Goal: Check status: Check status

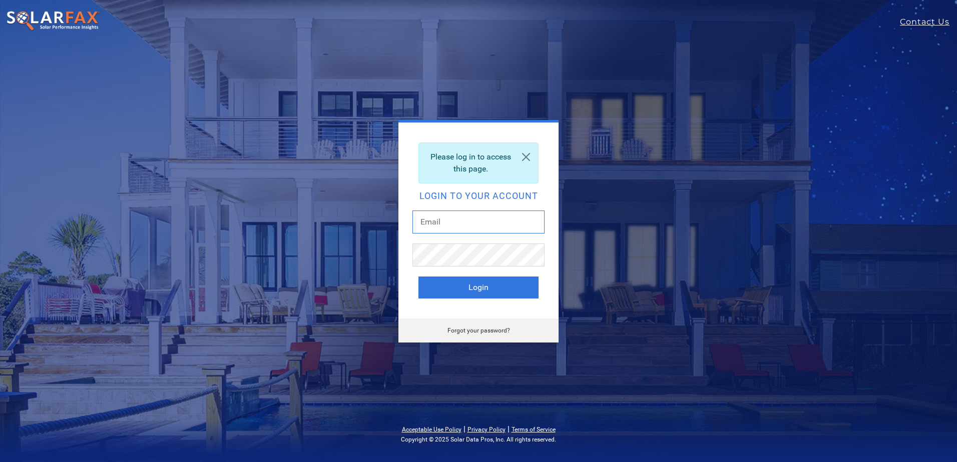
click at [445, 223] on input "text" at bounding box center [478, 222] width 132 height 23
type input "[EMAIL_ADDRESS][DOMAIN_NAME]"
click at [467, 289] on button "Login" at bounding box center [478, 288] width 120 height 22
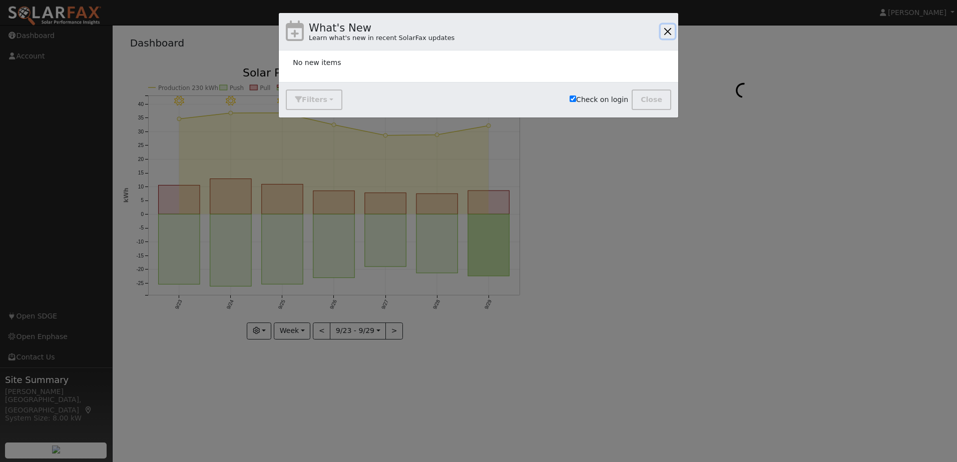
click at [667, 29] on button "button" at bounding box center [667, 32] width 14 height 14
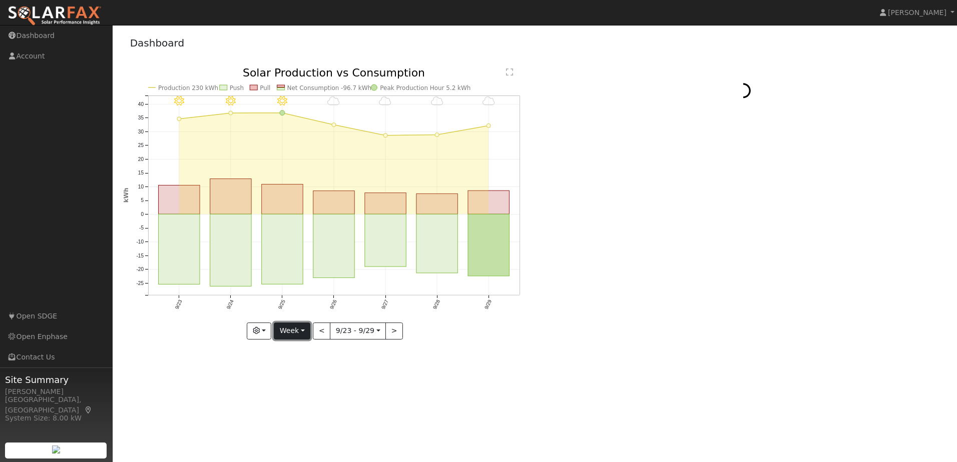
click at [302, 332] on button "Week" at bounding box center [292, 331] width 37 height 17
click at [299, 392] on link "Year" at bounding box center [309, 394] width 70 height 14
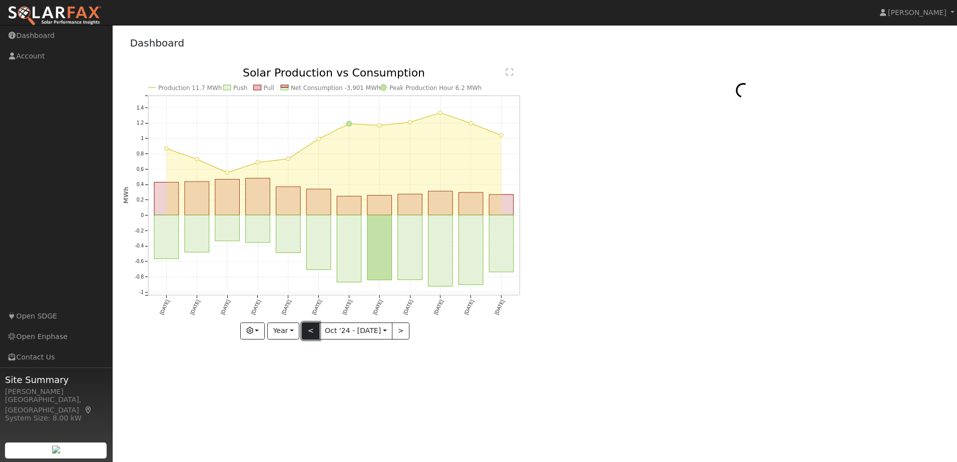
click at [315, 329] on button "<" at bounding box center [311, 331] width 18 height 17
type input "2023-10-01"
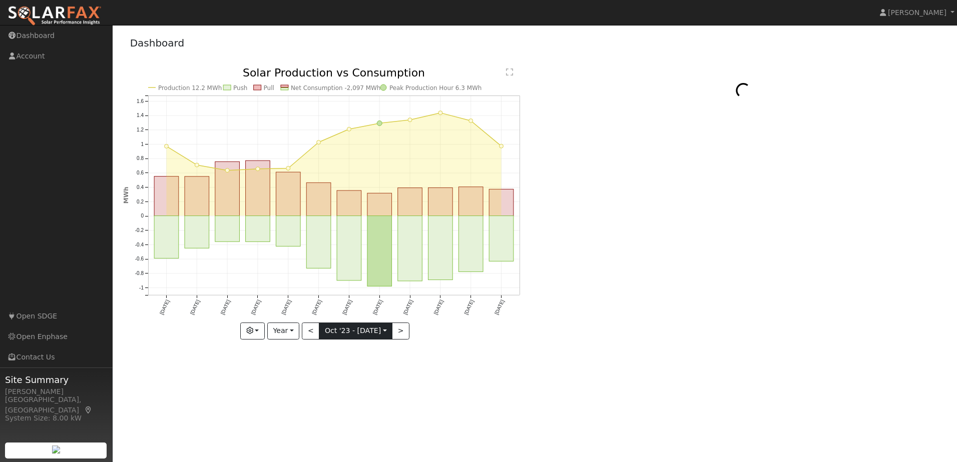
click at [336, 328] on input "2023-10-01" at bounding box center [355, 331] width 73 height 16
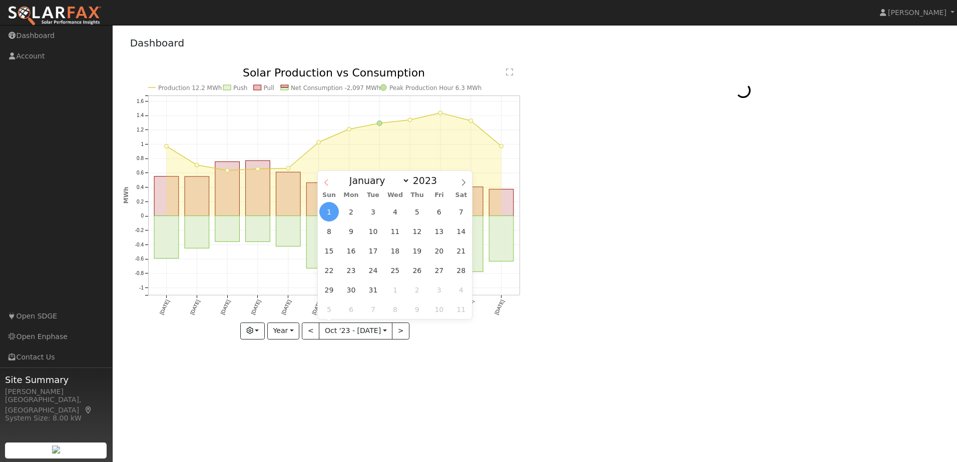
drag, startPoint x: 336, startPoint y: 328, endPoint x: 327, endPoint y: 182, distance: 146.4
click at [327, 182] on icon at bounding box center [326, 182] width 7 height 7
click at [462, 183] on icon at bounding box center [463, 182] width 7 height 7
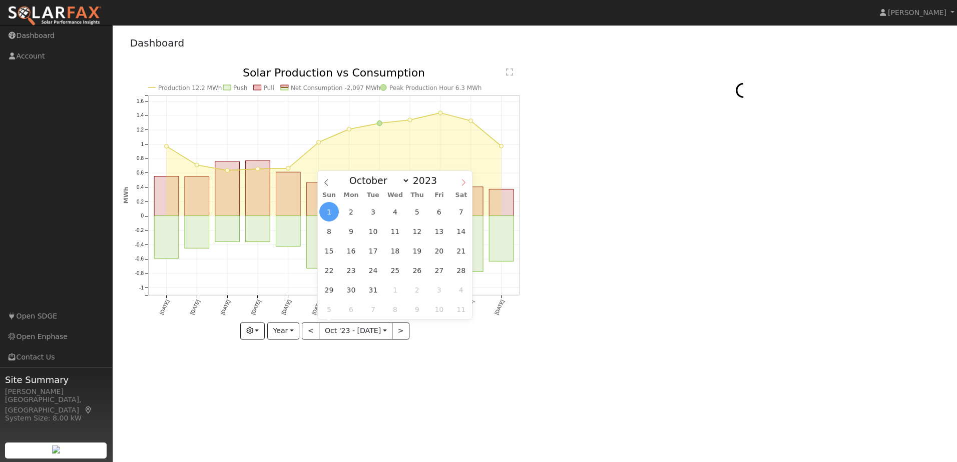
click at [462, 183] on icon at bounding box center [463, 182] width 7 height 7
select select "11"
click at [462, 183] on icon at bounding box center [463, 182] width 7 height 7
type input "2024"
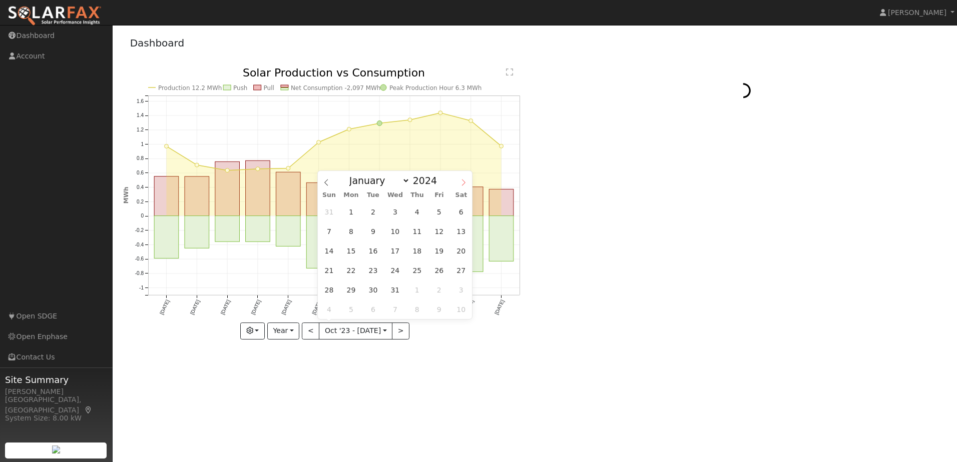
click at [462, 183] on icon at bounding box center [463, 182] width 7 height 7
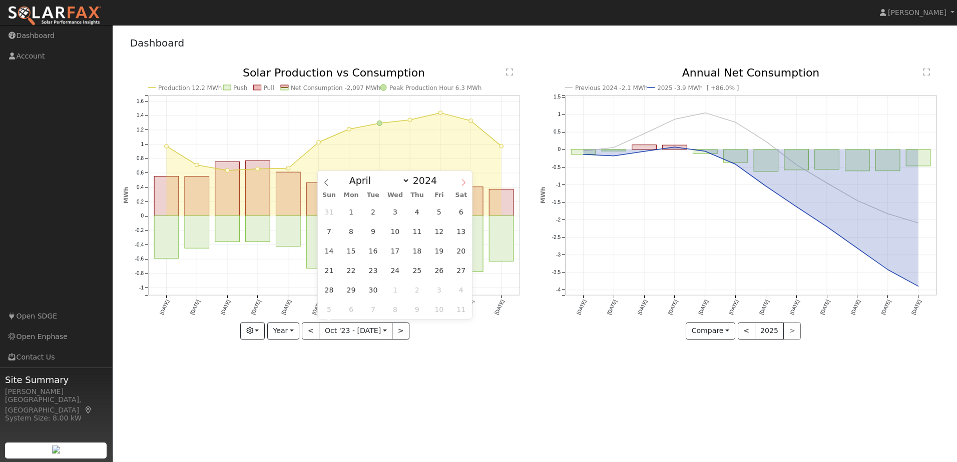
click at [462, 183] on icon at bounding box center [463, 182] width 7 height 7
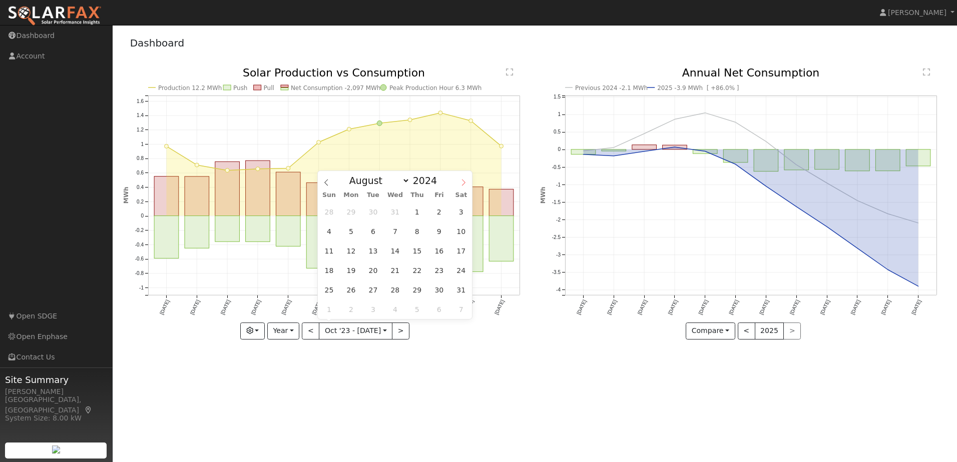
select select "8"
click at [382, 329] on input "2023-10-01" at bounding box center [355, 331] width 73 height 16
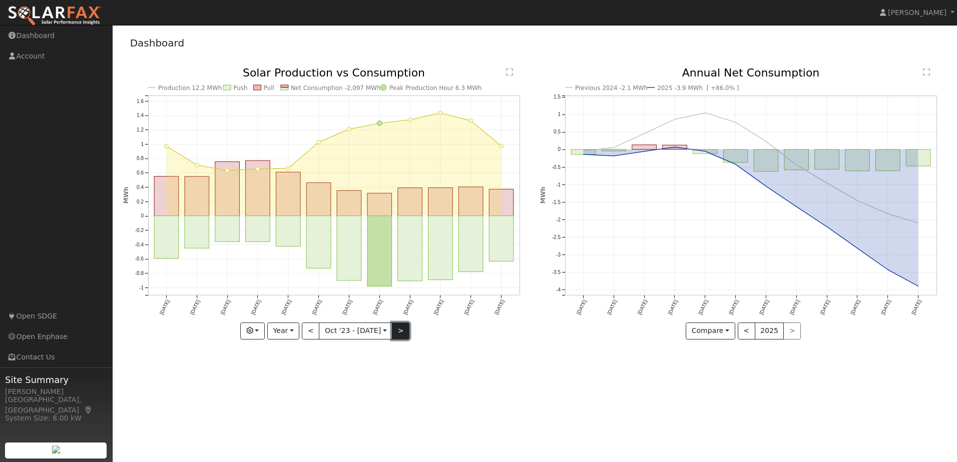
click at [395, 329] on button ">" at bounding box center [401, 331] width 18 height 17
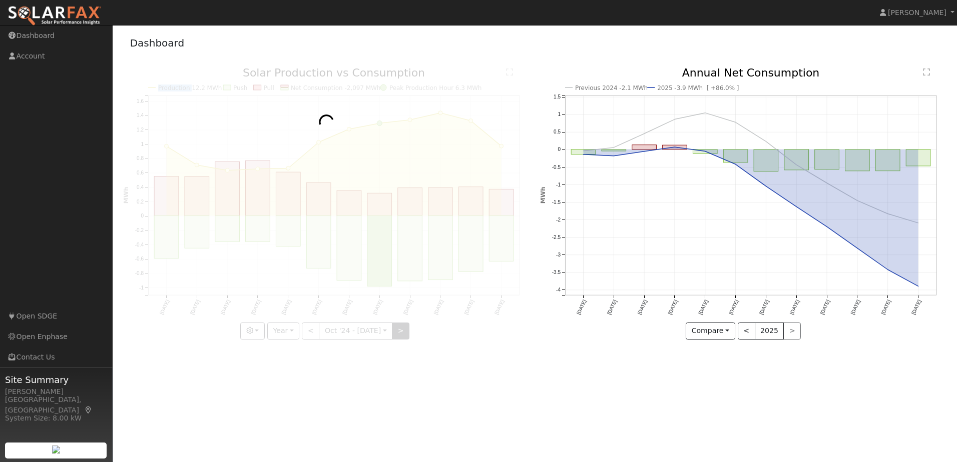
click at [395, 329] on div at bounding box center [326, 204] width 406 height 272
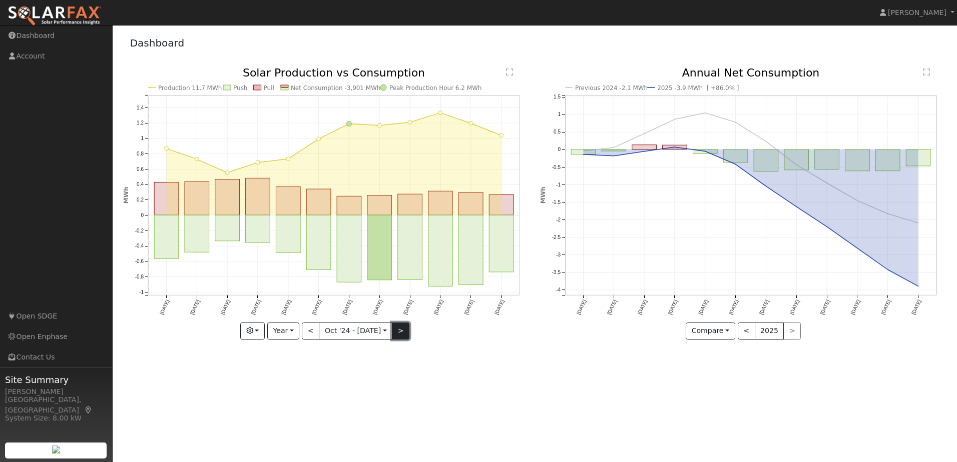
click at [395, 329] on button ">" at bounding box center [401, 331] width 18 height 17
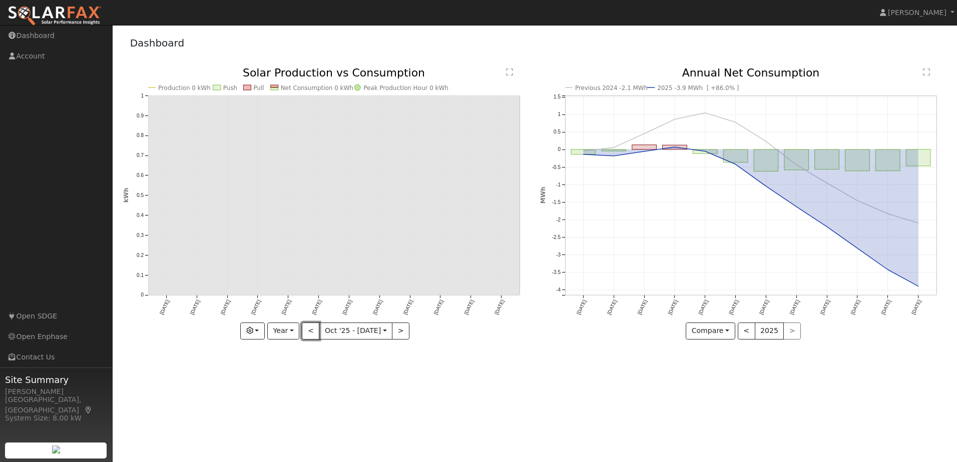
click at [312, 328] on button "<" at bounding box center [311, 331] width 18 height 17
type input "2024-10-01"
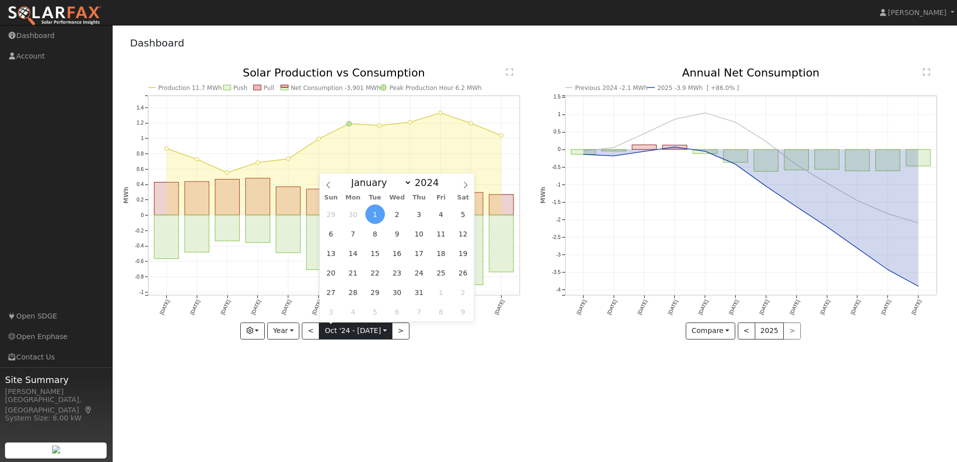
click at [333, 331] on input "2024-10-01" at bounding box center [355, 331] width 73 height 16
drag, startPoint x: 333, startPoint y: 331, endPoint x: 329, endPoint y: 185, distance: 146.6
click at [329, 185] on icon at bounding box center [328, 185] width 7 height 7
click at [359, 327] on input "2024-10-01" at bounding box center [355, 331] width 73 height 16
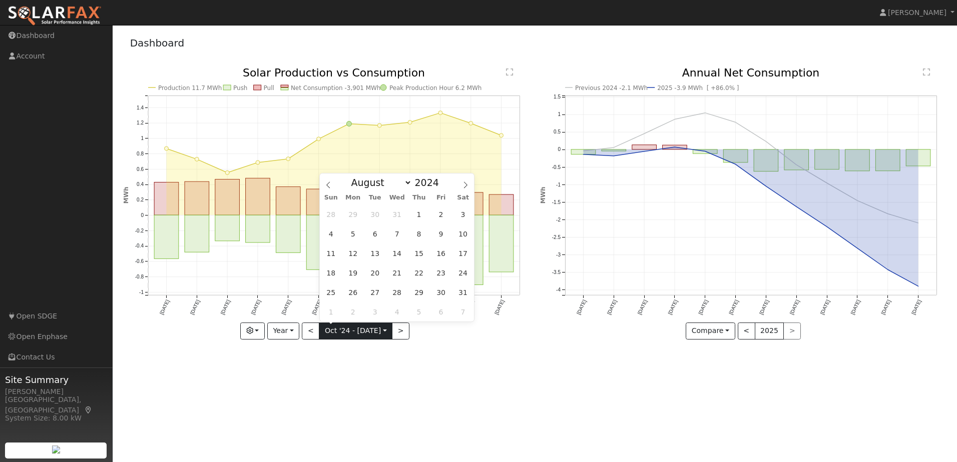
click at [368, 328] on input "2024-10-01" at bounding box center [355, 331] width 73 height 16
drag, startPoint x: 368, startPoint y: 328, endPoint x: 350, endPoint y: 363, distance: 38.7
click at [350, 363] on div "User Profile First name Last name Email Email Notifications No Emails No Emails…" at bounding box center [535, 243] width 844 height 437
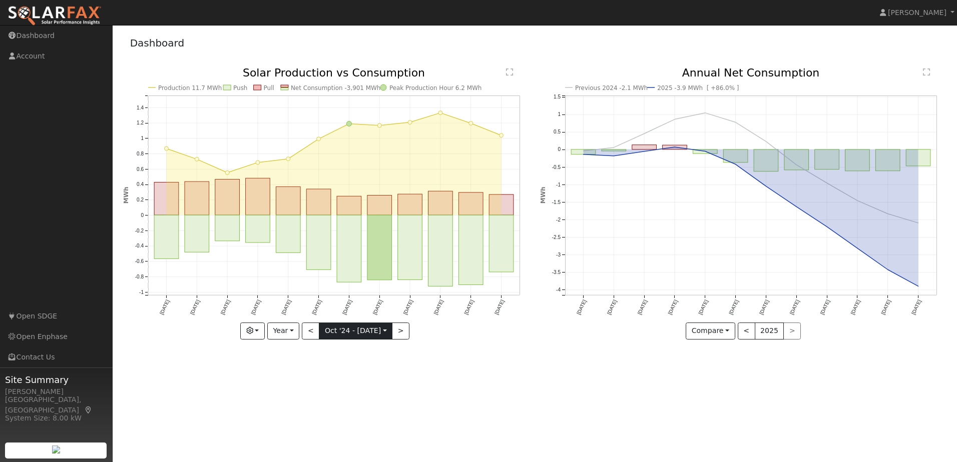
click at [363, 329] on input "2024-10-01" at bounding box center [355, 331] width 73 height 16
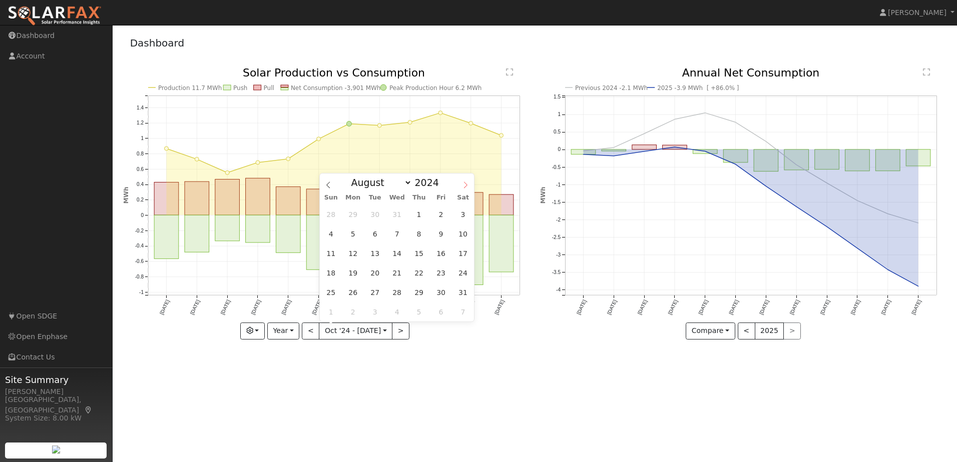
drag, startPoint x: 363, startPoint y: 329, endPoint x: 464, endPoint y: 184, distance: 177.2
click at [464, 184] on icon at bounding box center [465, 185] width 7 height 7
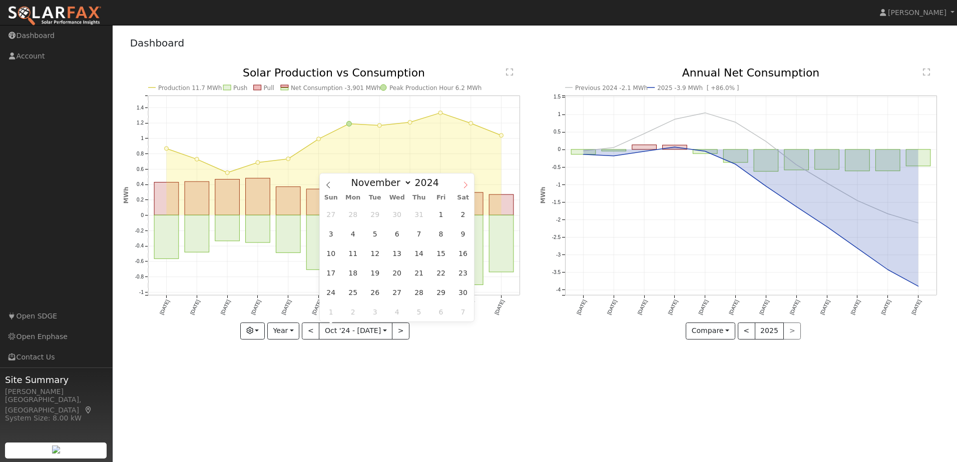
select select "11"
click at [464, 184] on icon at bounding box center [465, 185] width 7 height 7
type input "2025"
click at [464, 184] on icon at bounding box center [465, 185] width 7 height 7
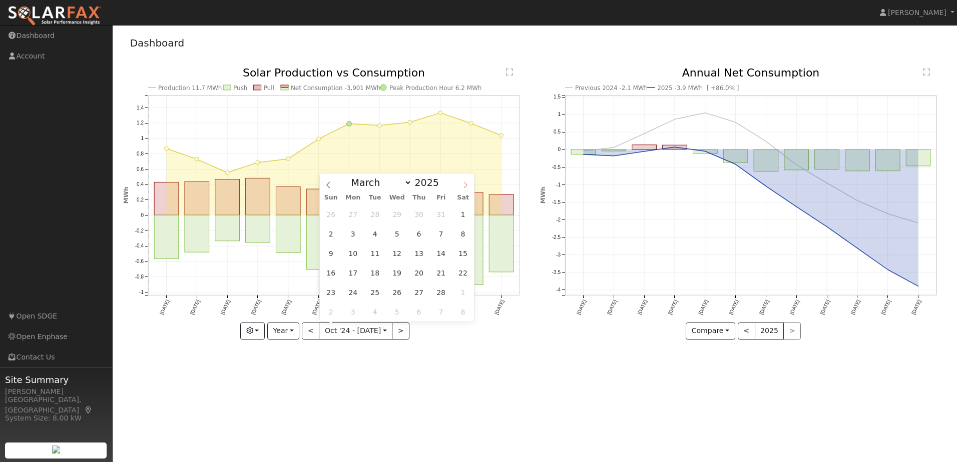
click at [464, 184] on icon at bounding box center [465, 185] width 7 height 7
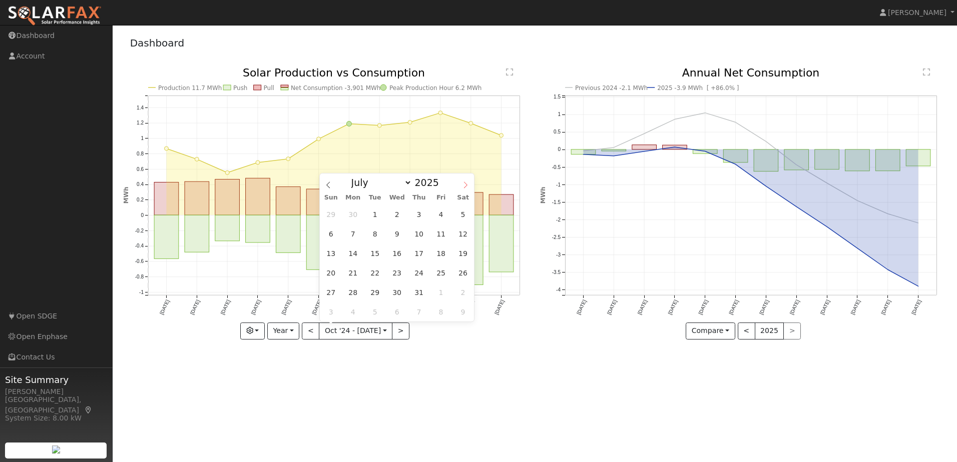
select select "7"
click at [375, 329] on input "2024-10-01" at bounding box center [355, 331] width 73 height 16
click at [282, 327] on button "Year" at bounding box center [283, 331] width 32 height 17
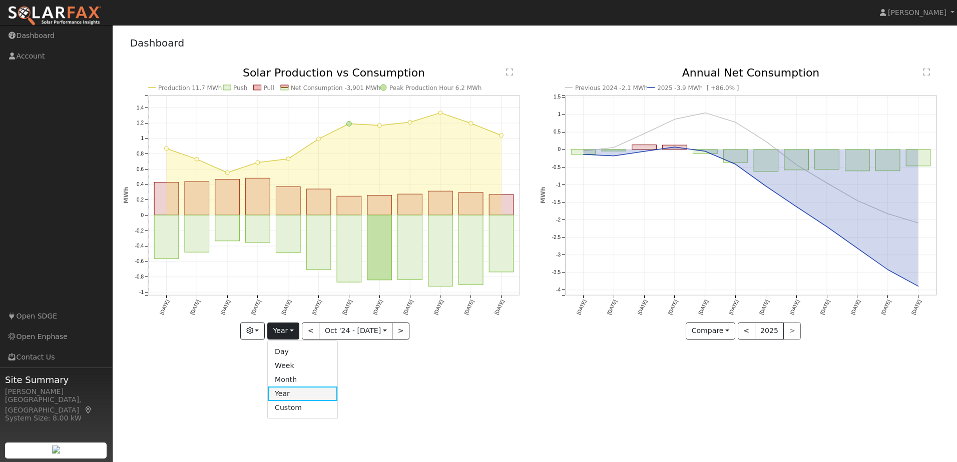
click at [288, 391] on link "Year" at bounding box center [303, 394] width 70 height 14
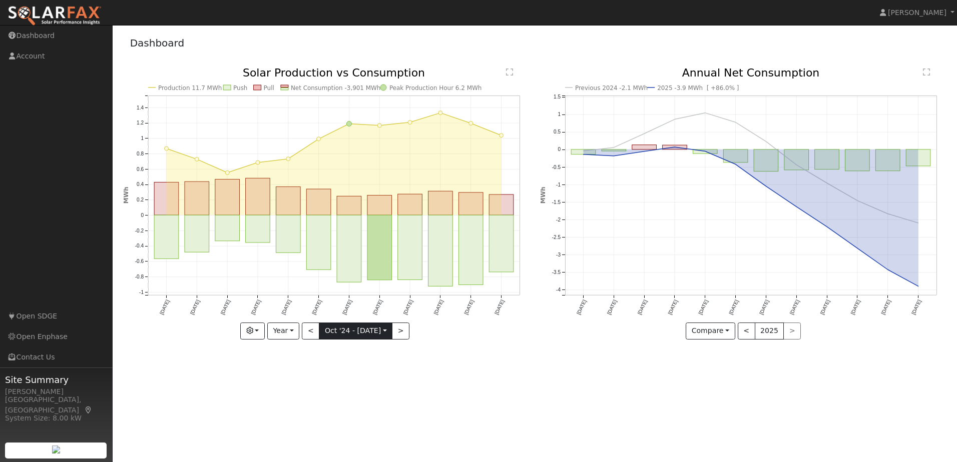
click at [338, 330] on input "2024-10-01" at bounding box center [355, 331] width 73 height 16
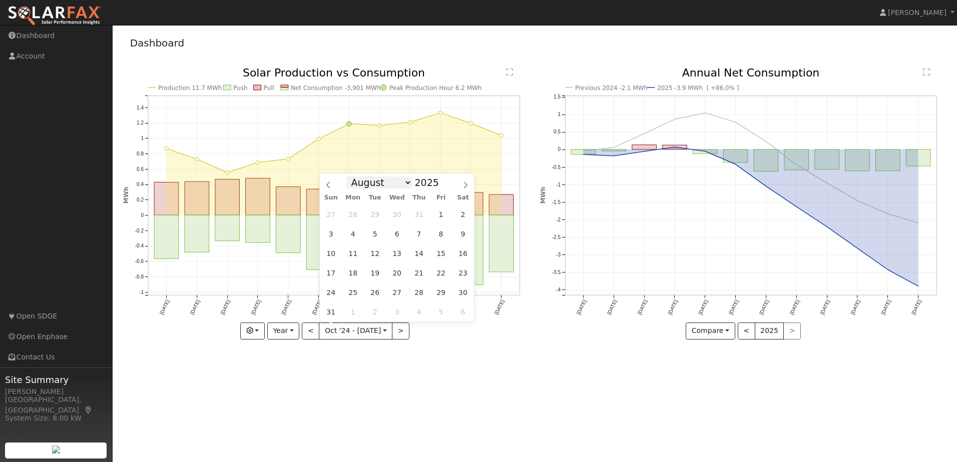
drag, startPoint x: 338, startPoint y: 330, endPoint x: 378, endPoint y: 183, distance: 151.9
click at [378, 183] on select "January February March April May June July August September October November De…" at bounding box center [379, 183] width 66 height 12
click at [354, 177] on select "January February March April May June July August September October November De…" at bounding box center [379, 183] width 66 height 12
click at [316, 330] on button "<" at bounding box center [311, 331] width 18 height 17
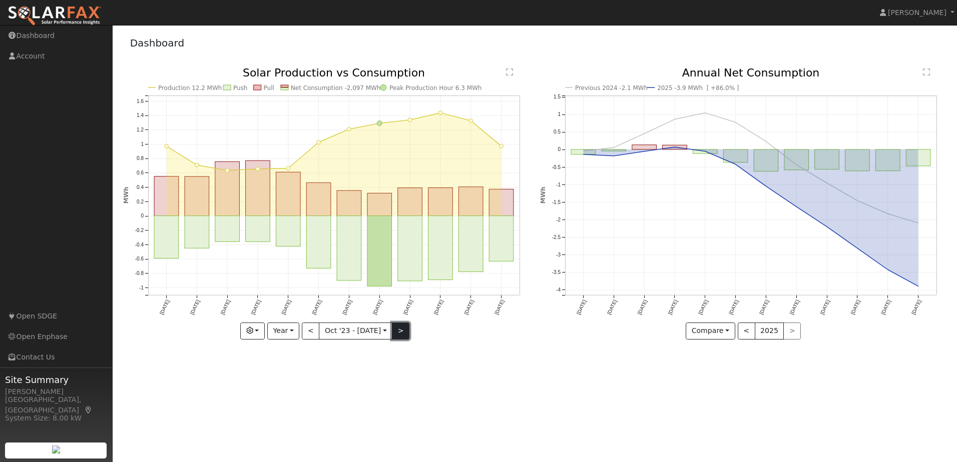
click at [397, 329] on button ">" at bounding box center [401, 331] width 18 height 17
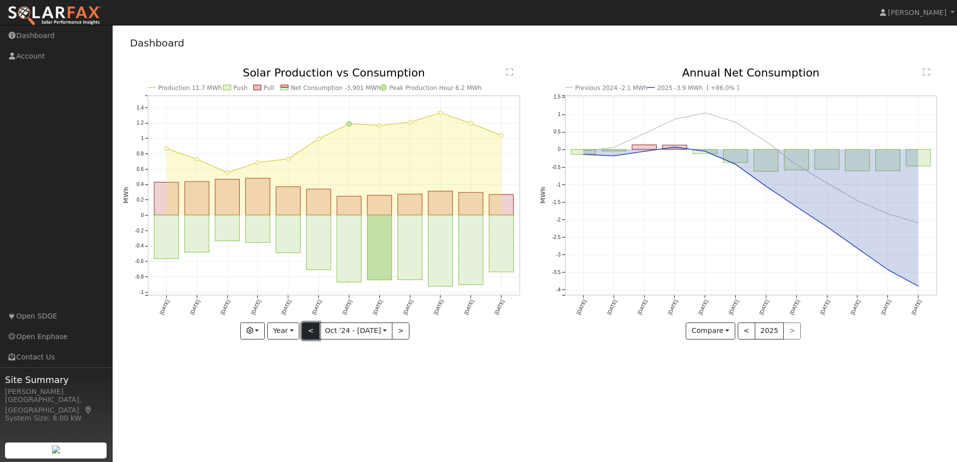
click at [312, 329] on button "<" at bounding box center [311, 331] width 18 height 17
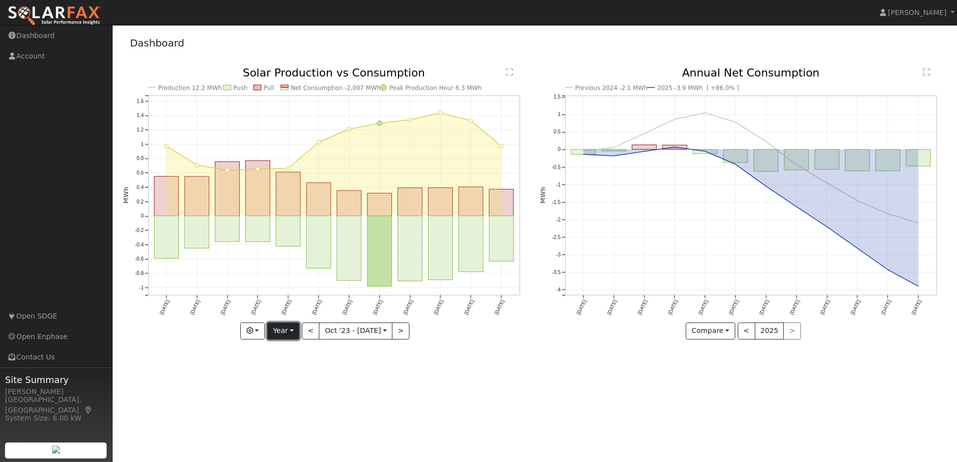
click at [294, 326] on button "Year" at bounding box center [283, 331] width 32 height 17
click at [291, 376] on link "Month" at bounding box center [303, 380] width 70 height 14
type input "2024-09-01"
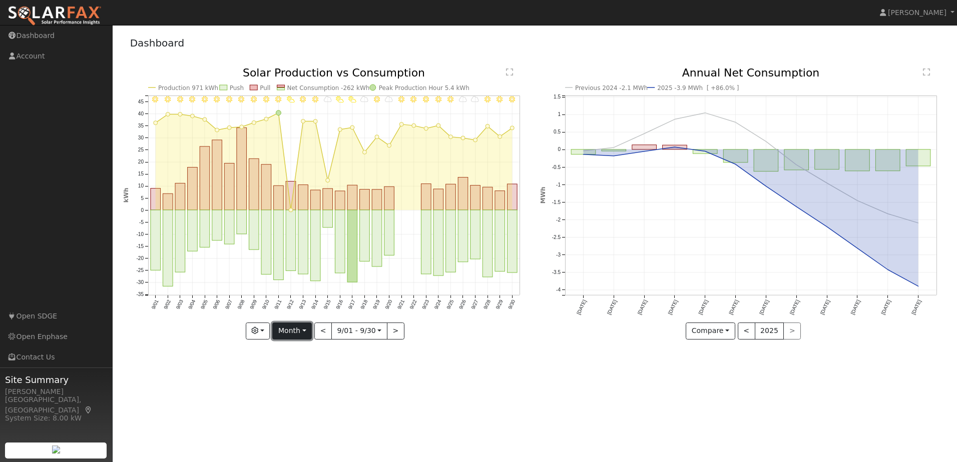
click at [303, 327] on button "Month" at bounding box center [292, 331] width 40 height 17
click at [297, 407] on link "Custom" at bounding box center [308, 408] width 70 height 14
click at [307, 330] on button "<" at bounding box center [304, 331] width 18 height 17
type input "2024-08-02"
type input "2024-08-31"
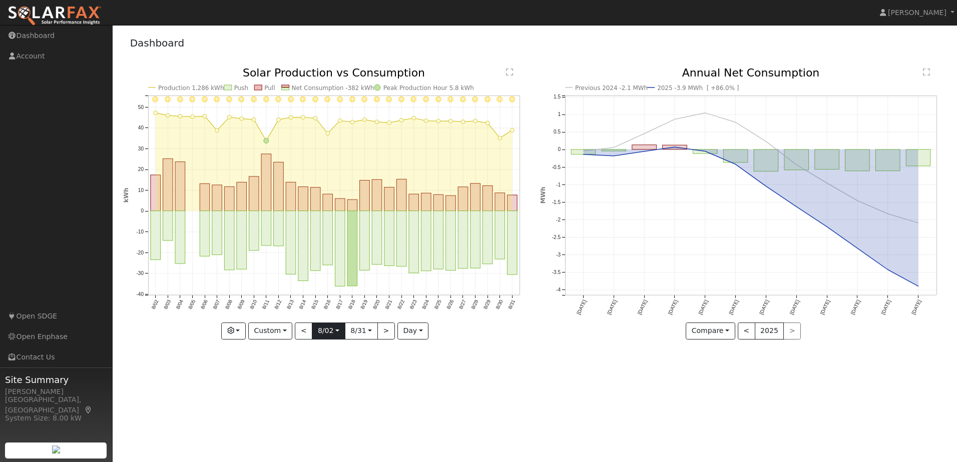
click at [337, 332] on input "2024-08-02" at bounding box center [328, 331] width 32 height 16
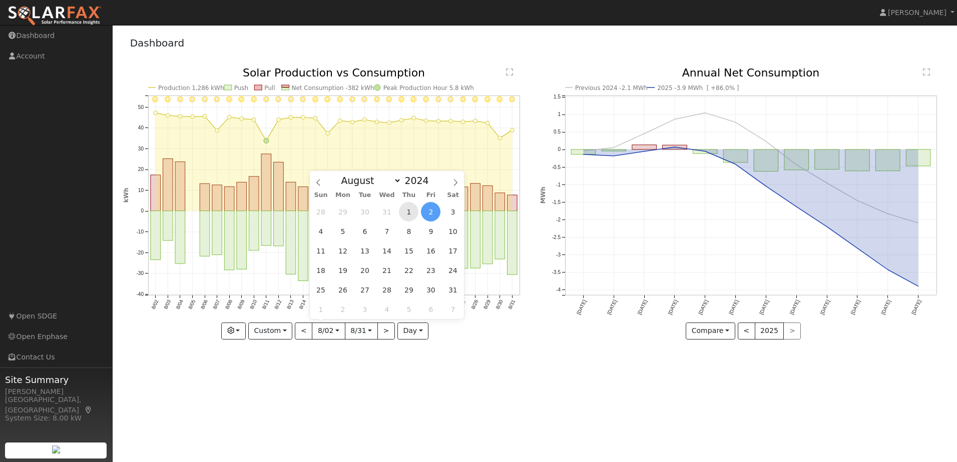
click at [414, 210] on span "1" at bounding box center [409, 212] width 20 height 20
type input "2024-08-01"
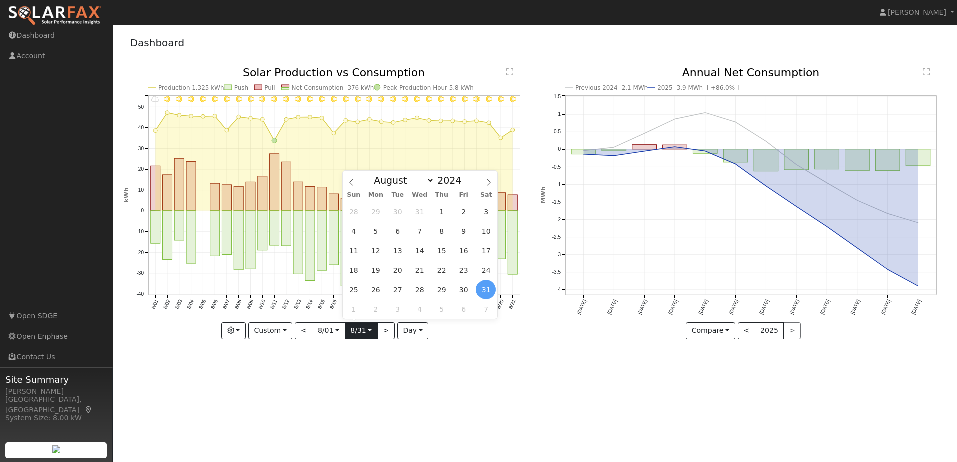
click at [369, 332] on input "2024-08-31" at bounding box center [361, 331] width 32 height 16
click at [486, 185] on icon at bounding box center [488, 182] width 7 height 7
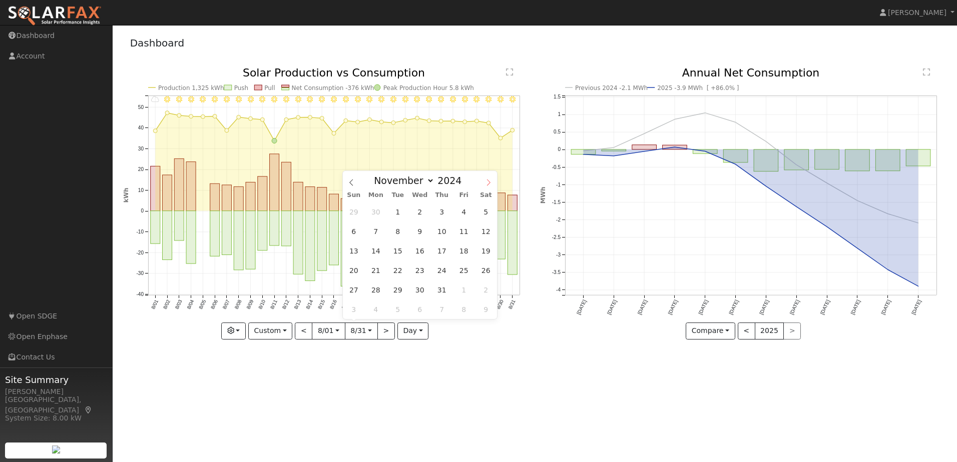
select select "11"
click at [486, 185] on icon at bounding box center [488, 182] width 7 height 7
type input "2025"
click at [486, 185] on icon at bounding box center [488, 182] width 7 height 7
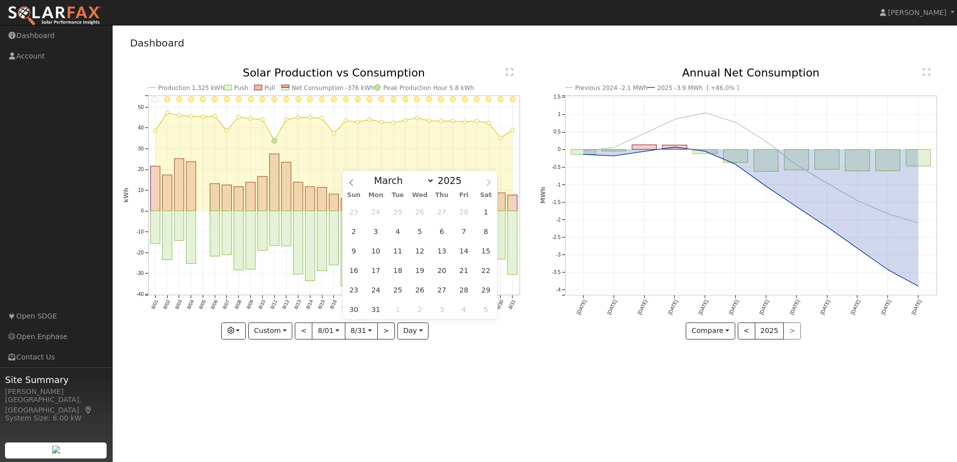
click at [486, 185] on icon at bounding box center [488, 182] width 7 height 7
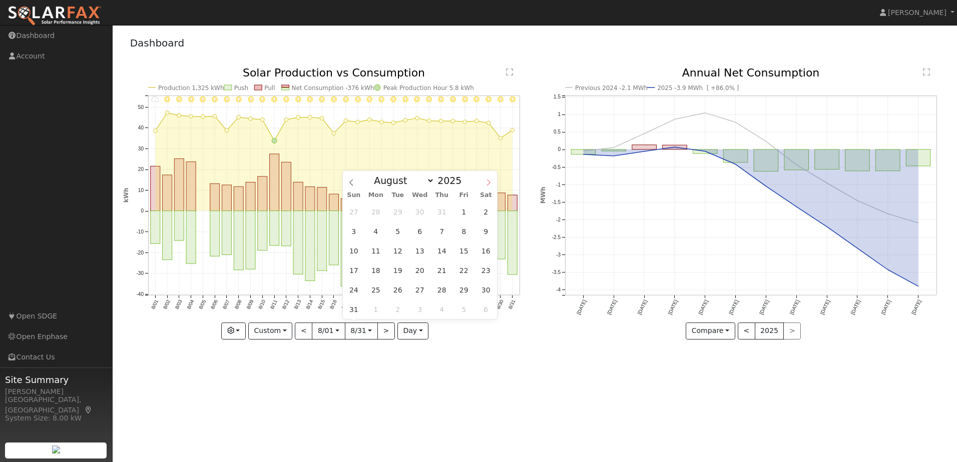
click at [486, 185] on icon at bounding box center [488, 182] width 7 height 7
click at [354, 184] on icon at bounding box center [351, 182] width 7 height 7
select select "7"
click at [460, 212] on span "1" at bounding box center [464, 212] width 20 height 20
type input "2025-08-01"
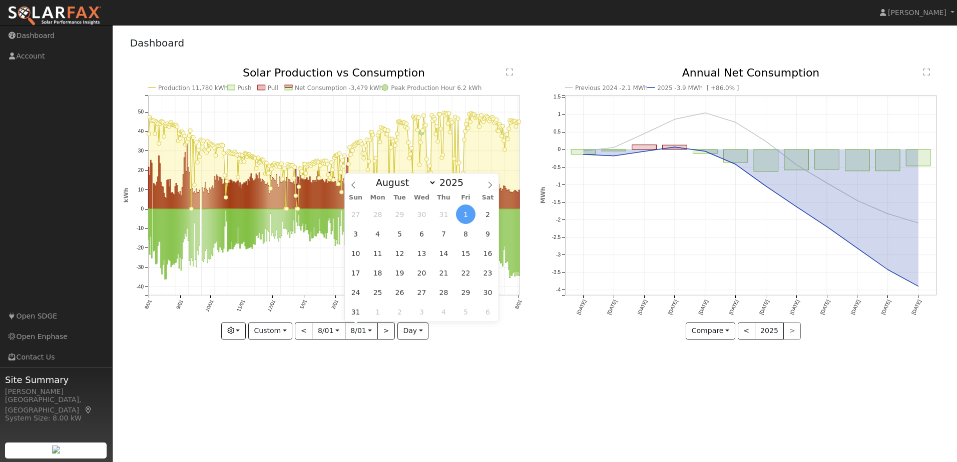
click at [534, 48] on div "Dashboard" at bounding box center [534, 45] width 823 height 31
